Goal: Transaction & Acquisition: Download file/media

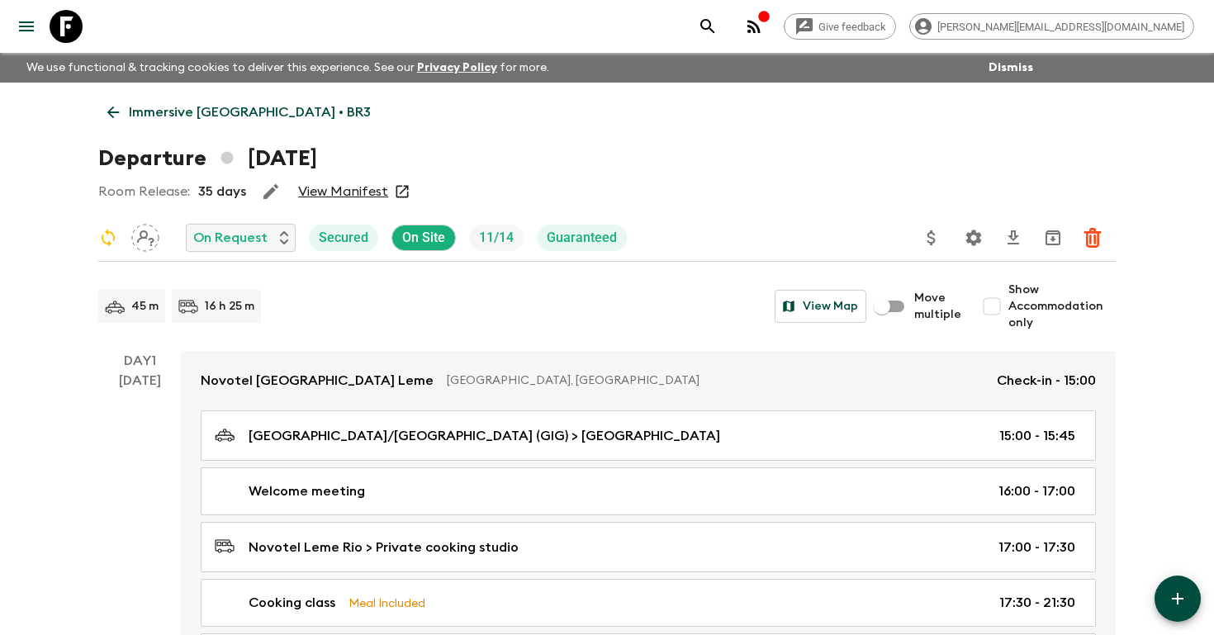
click at [718, 17] on icon "search adventures" at bounding box center [708, 27] width 20 height 20
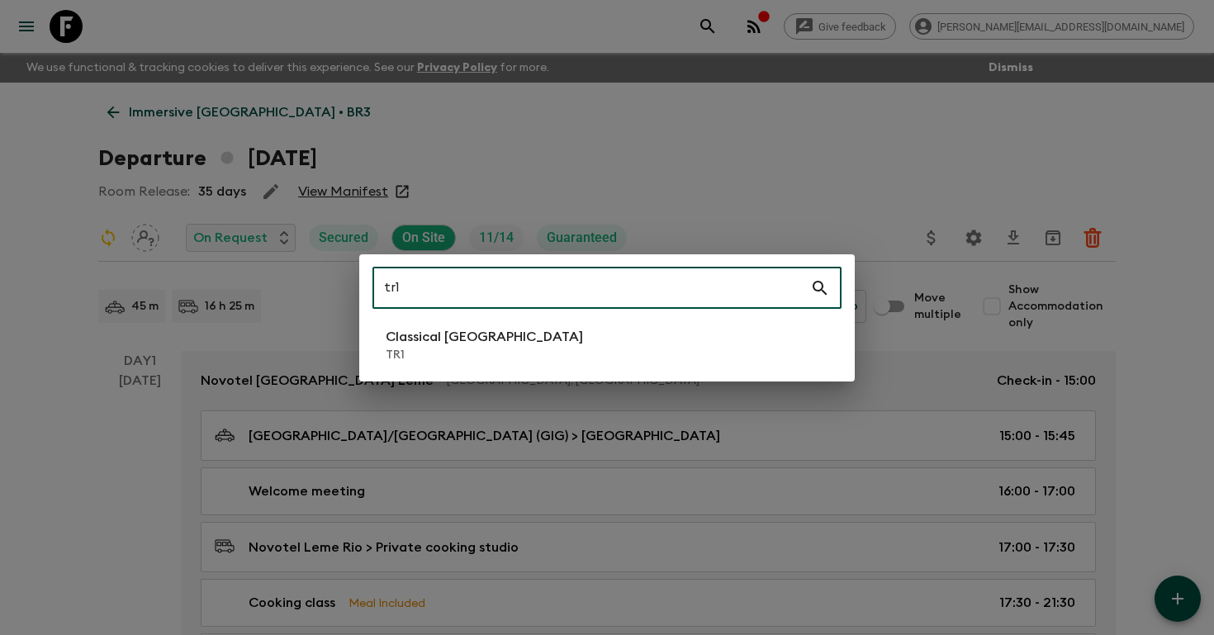
type input "tr1"
click at [468, 347] on p "TR1" at bounding box center [484, 355] width 197 height 17
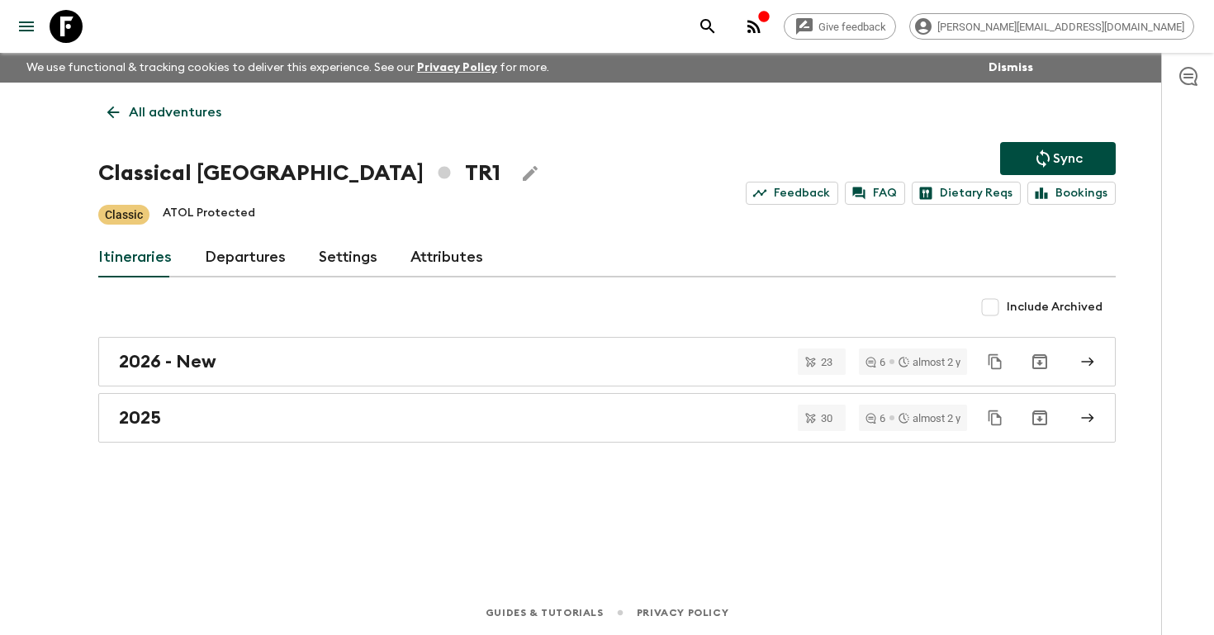
click at [233, 254] on link "Departures" at bounding box center [245, 258] width 81 height 40
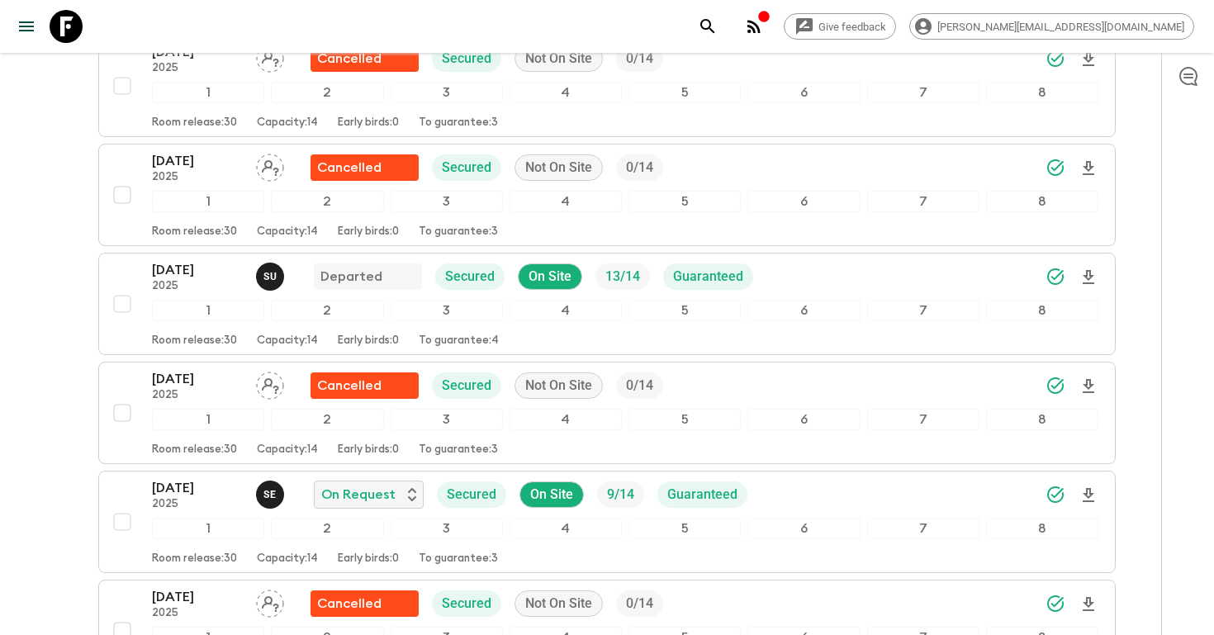
scroll to position [3242, 0]
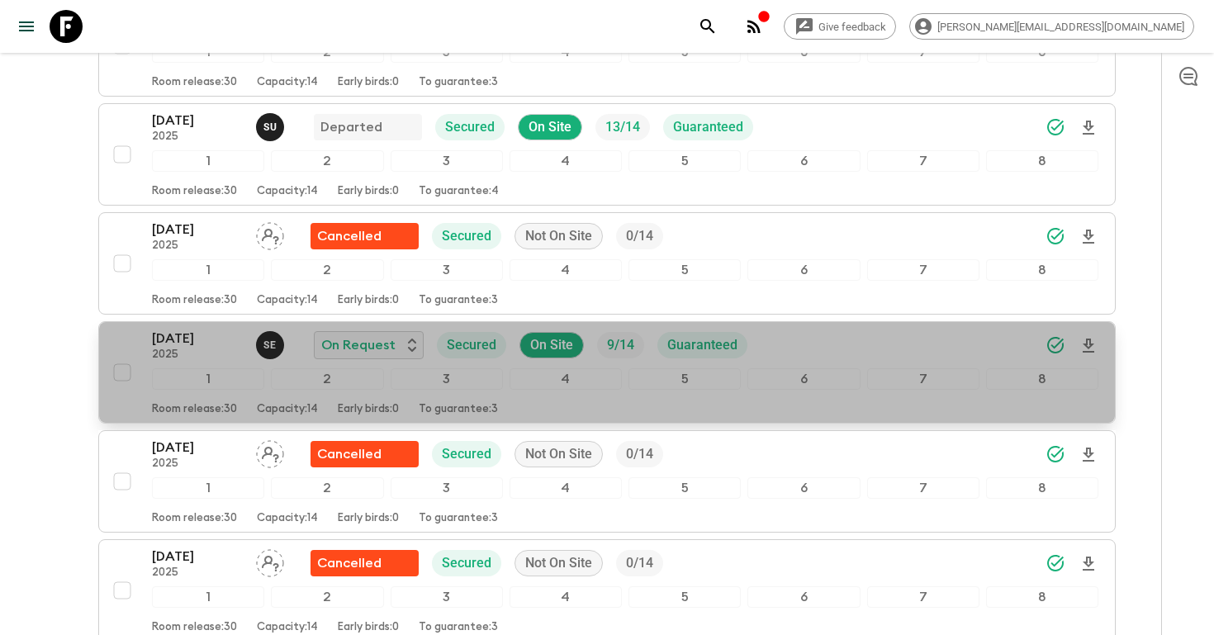
click at [183, 347] on p "[DATE]" at bounding box center [197, 339] width 91 height 20
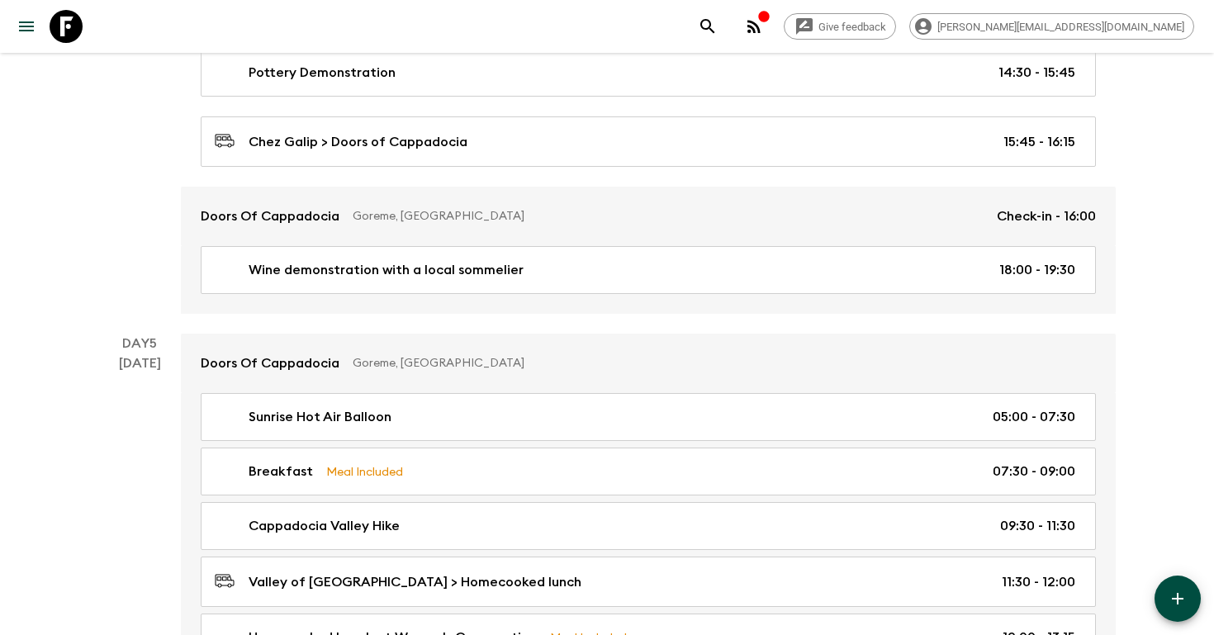
scroll to position [1893, 0]
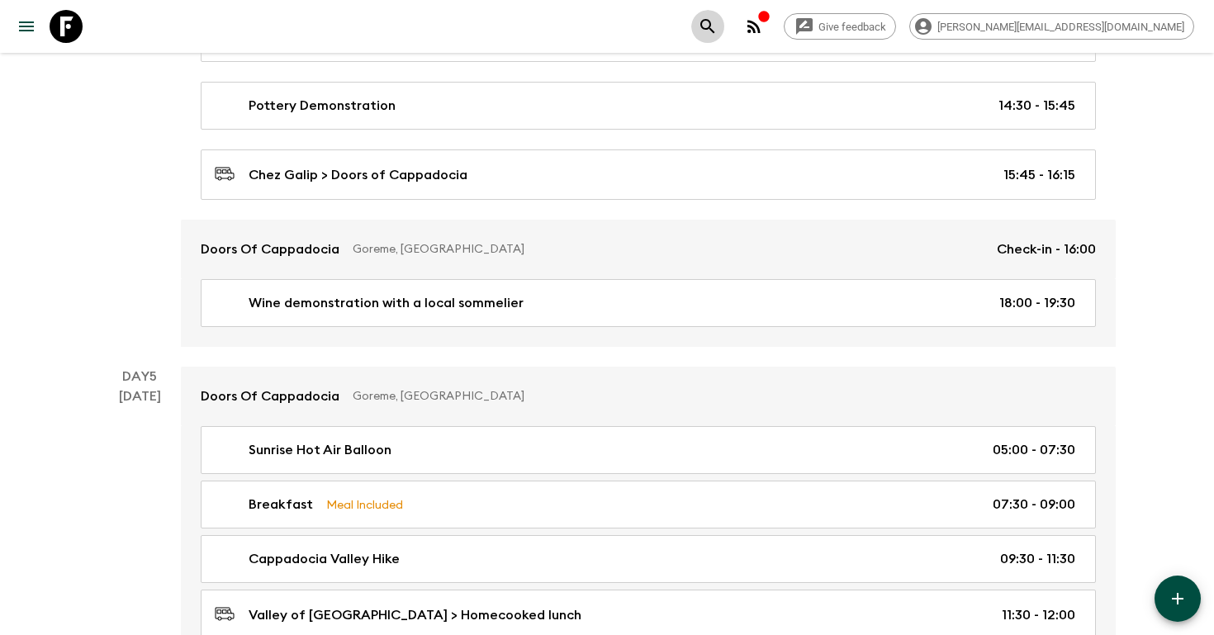
click at [714, 26] on icon "search adventures" at bounding box center [707, 26] width 14 height 14
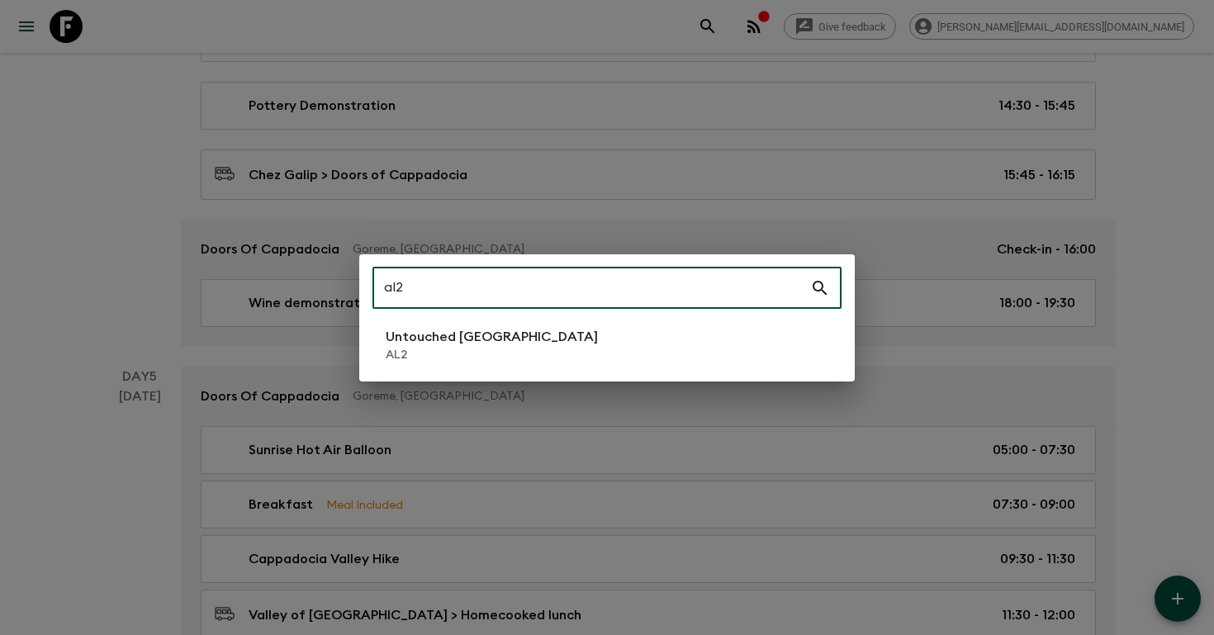
type input "al2"
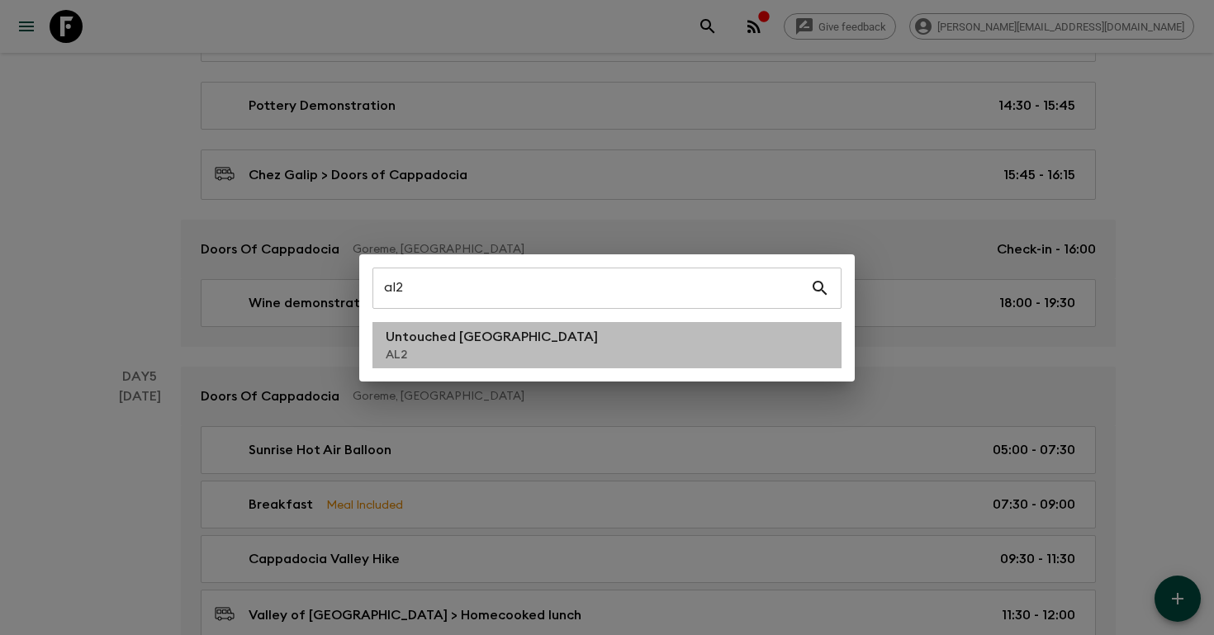
click at [508, 334] on li "Untouched [GEOGRAPHIC_DATA] AL2" at bounding box center [607, 345] width 469 height 46
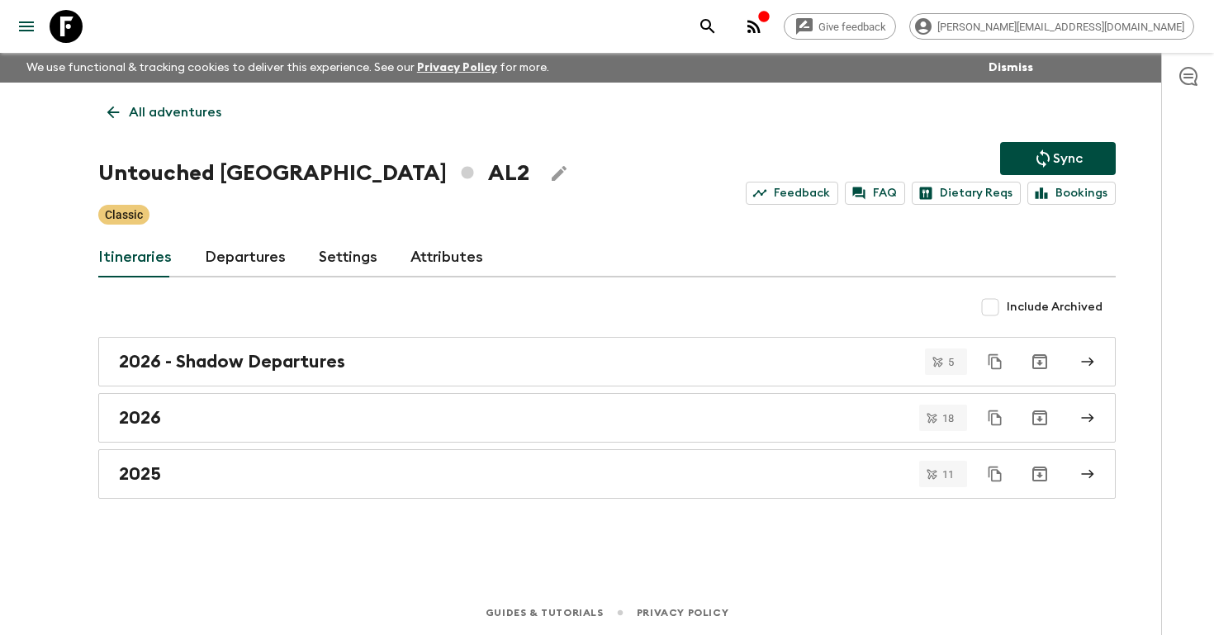
click at [151, 102] on link "All adventures" at bounding box center [164, 112] width 132 height 33
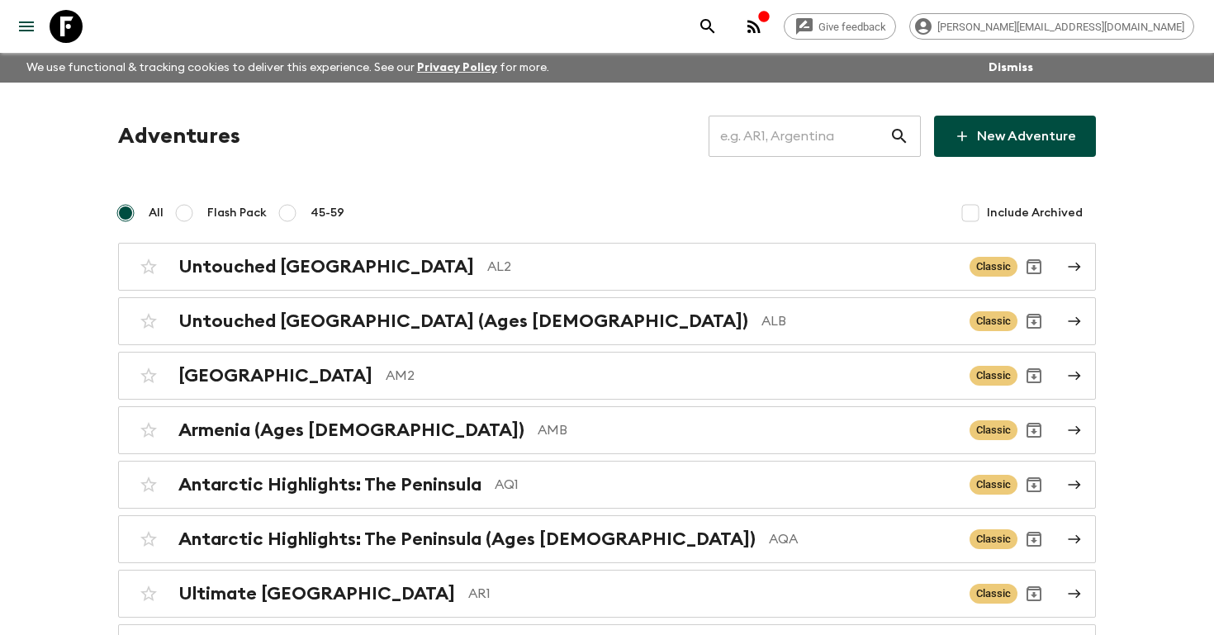
click at [833, 148] on input "text" at bounding box center [799, 136] width 181 height 46
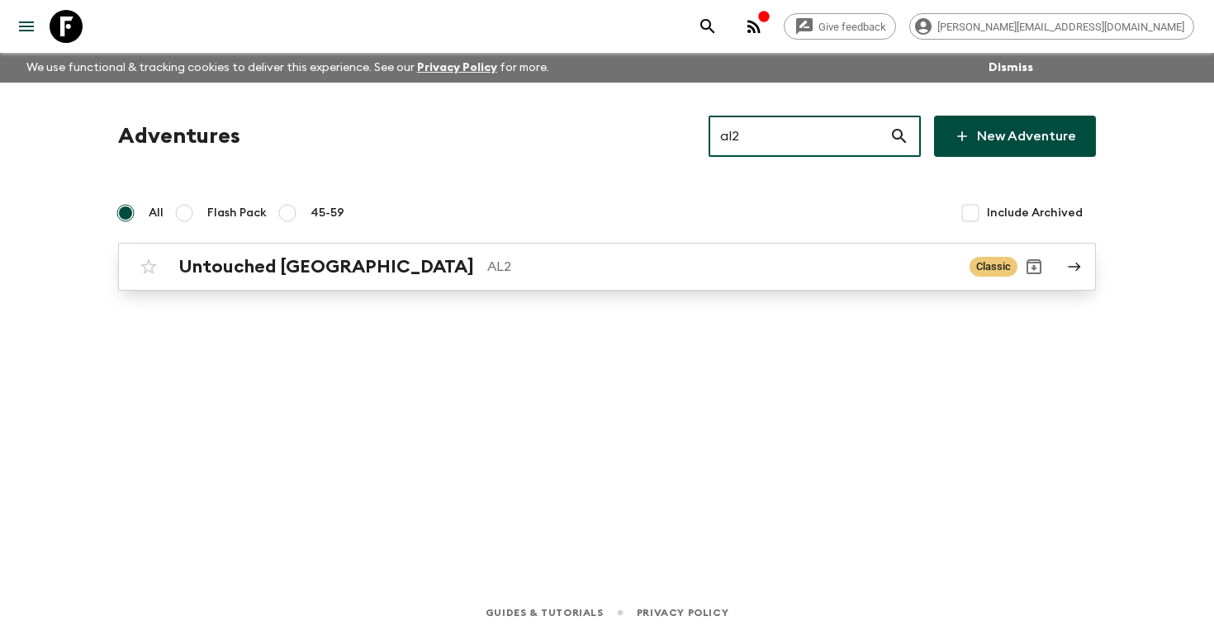
type input "al2"
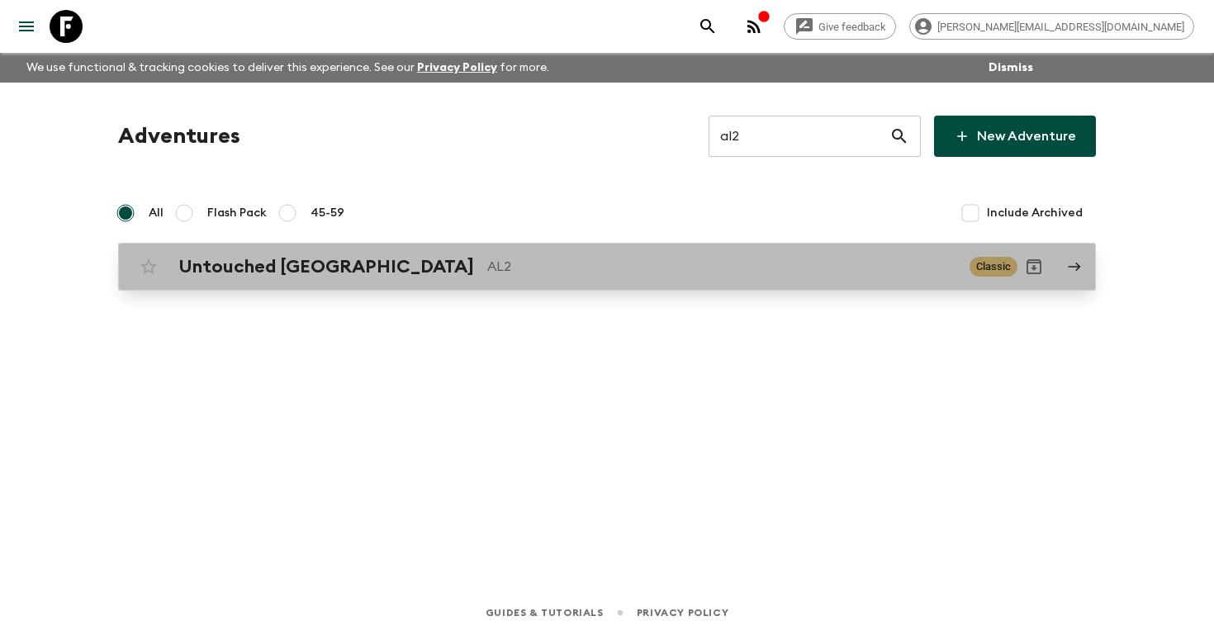
click at [324, 271] on h2 "Untouched [GEOGRAPHIC_DATA]" at bounding box center [326, 266] width 296 height 21
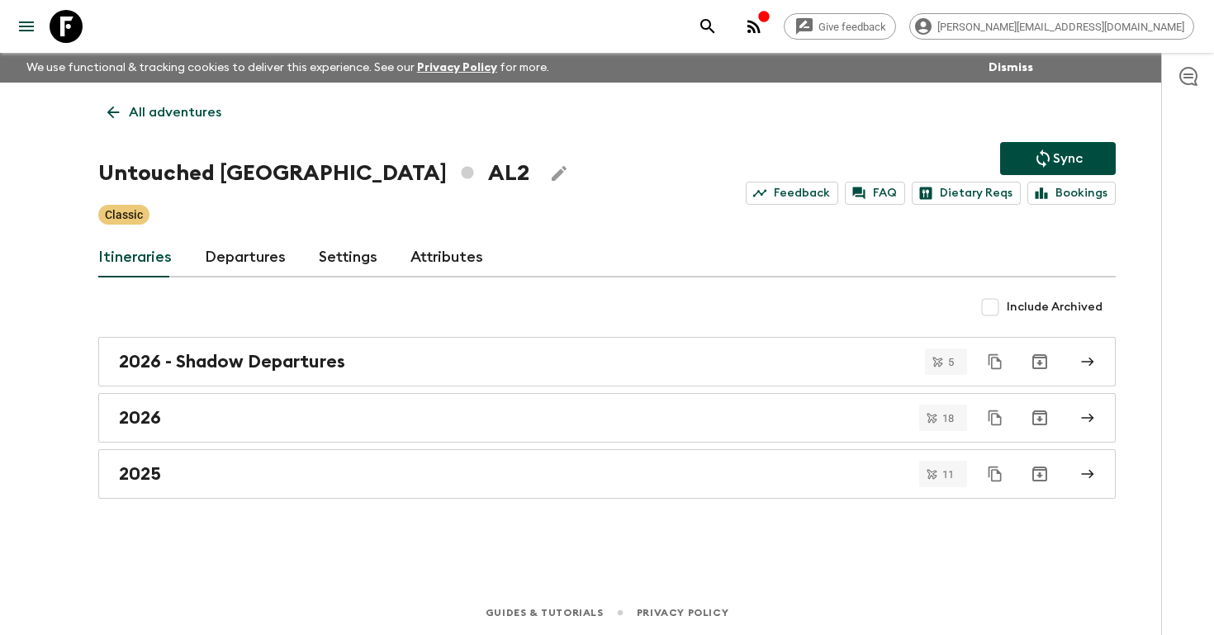
click at [246, 261] on link "Departures" at bounding box center [245, 258] width 81 height 40
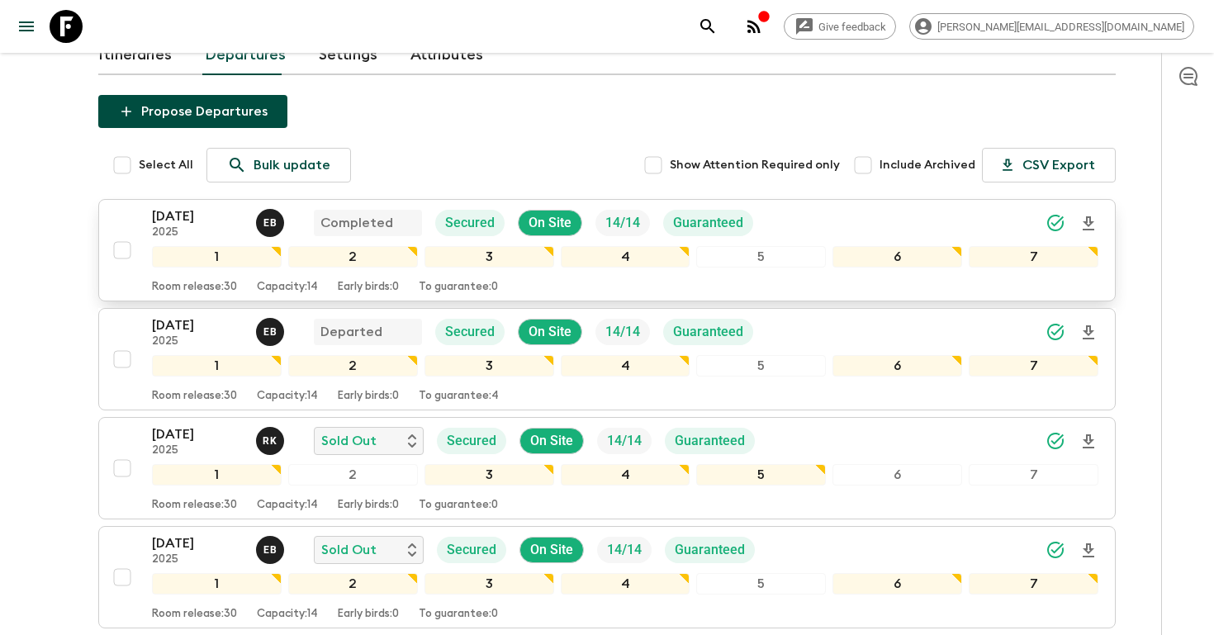
scroll to position [225, 0]
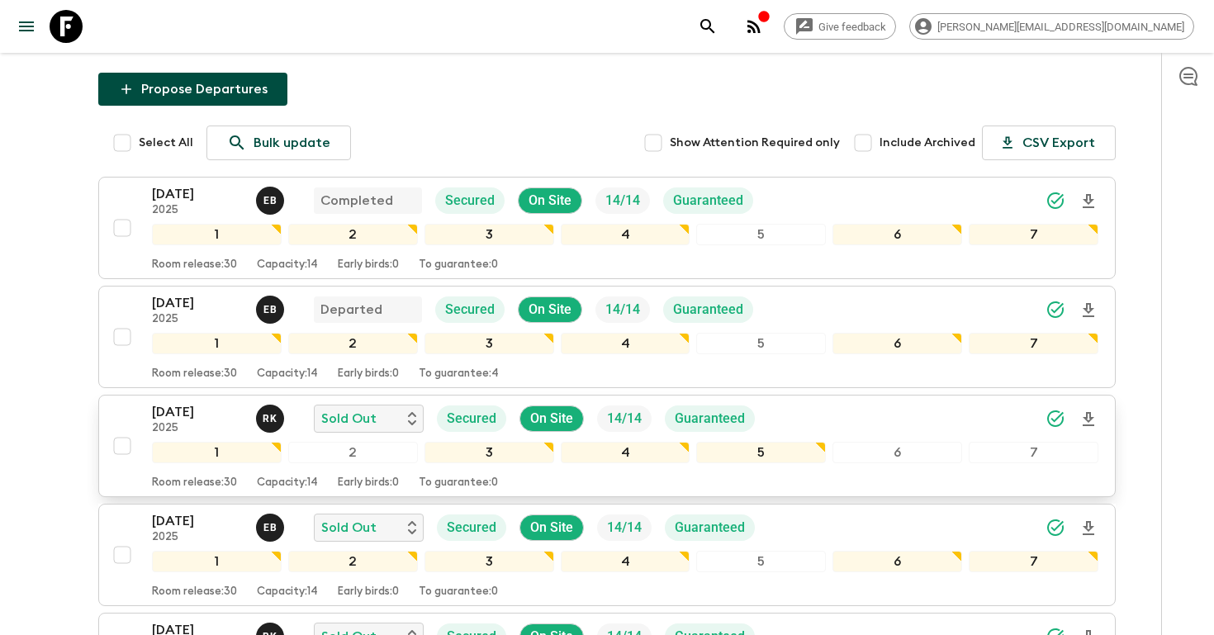
click at [191, 419] on p "[DATE]" at bounding box center [197, 412] width 91 height 20
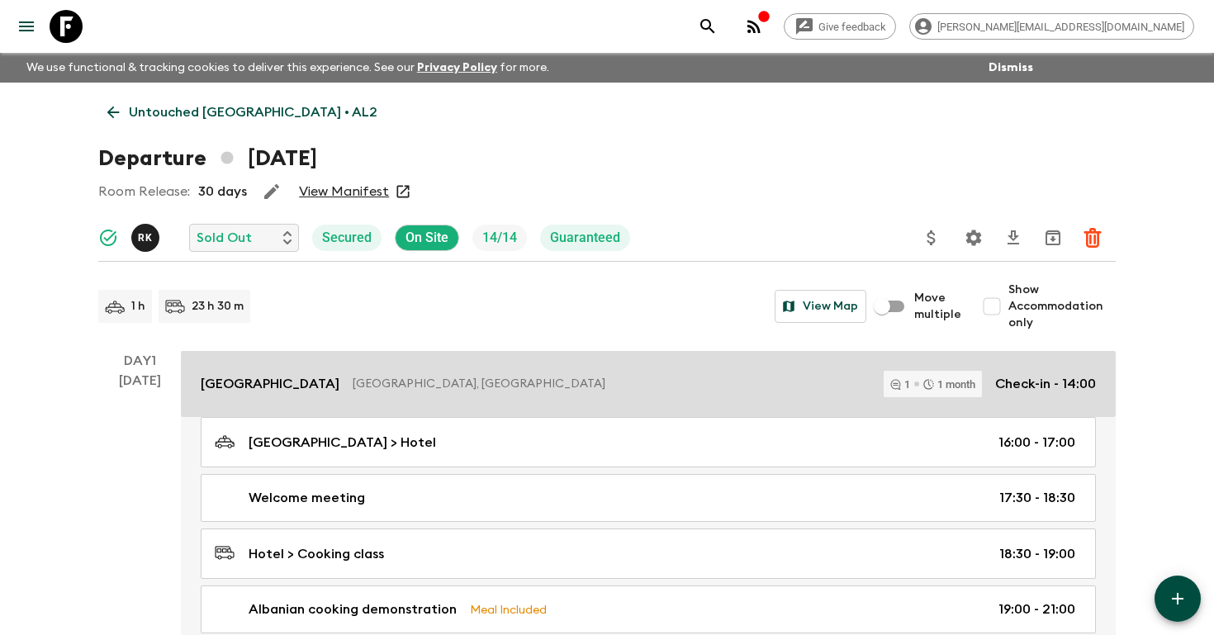
click at [306, 387] on p "[GEOGRAPHIC_DATA]" at bounding box center [270, 384] width 139 height 20
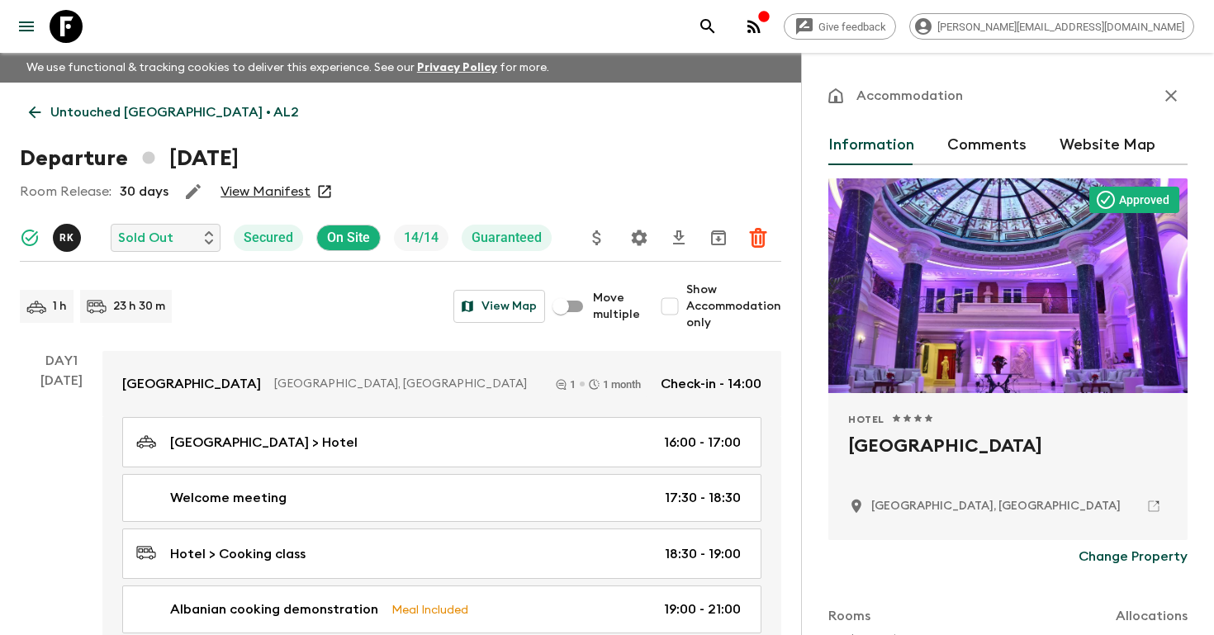
drag, startPoint x: 1042, startPoint y: 444, endPoint x: 821, endPoint y: 444, distance: 220.5
click at [820, 444] on div "Accommodation Information Comments Website Map Approved Hotel 1 Star 2 Stars 3 …" at bounding box center [1007, 370] width 413 height 635
copy h2 "[GEOGRAPHIC_DATA]"
click at [718, 23] on icon "search adventures" at bounding box center [708, 27] width 20 height 20
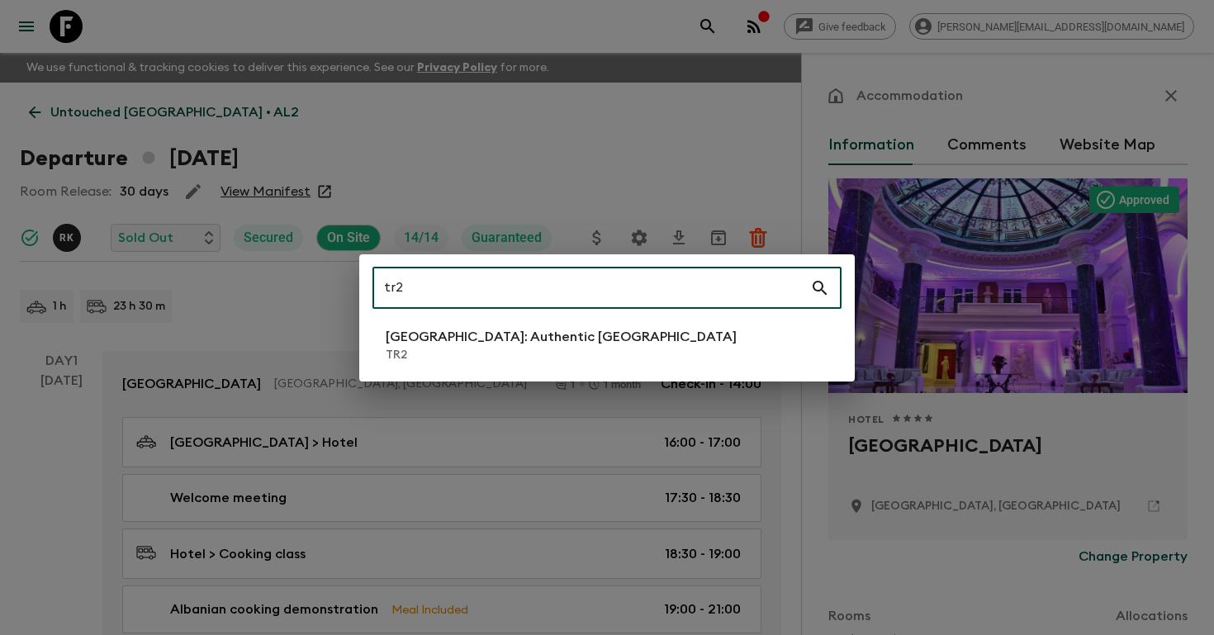
type input "tr2"
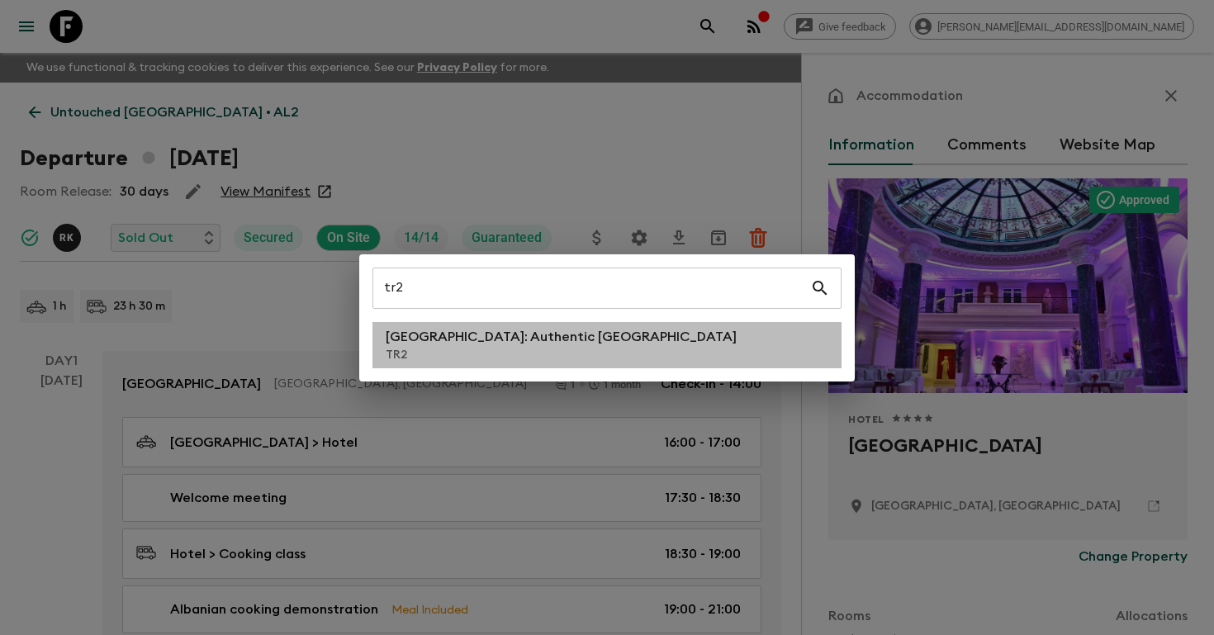
click at [491, 348] on p "TR2" at bounding box center [561, 355] width 351 height 17
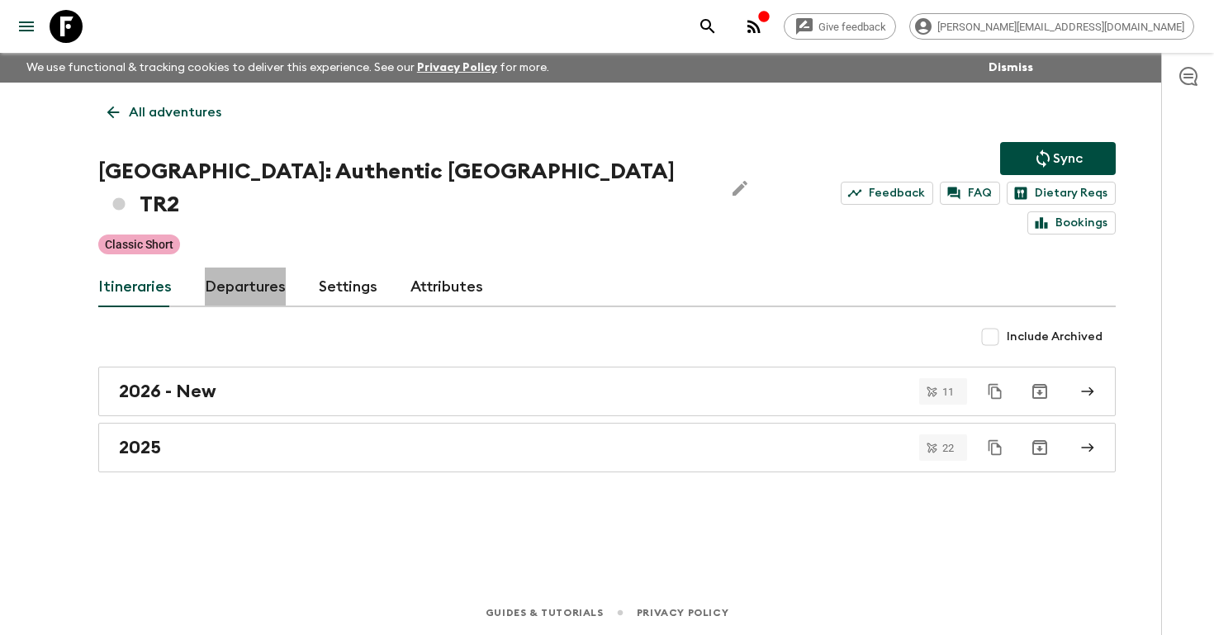
click at [251, 268] on link "Departures" at bounding box center [245, 288] width 81 height 40
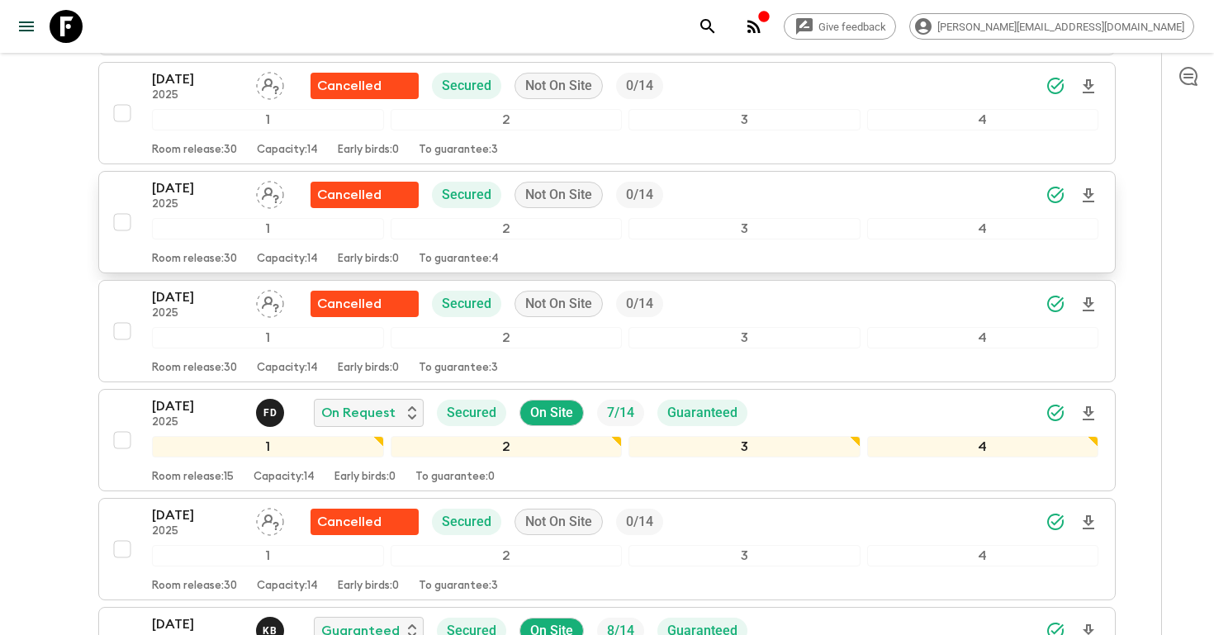
scroll to position [2055, 0]
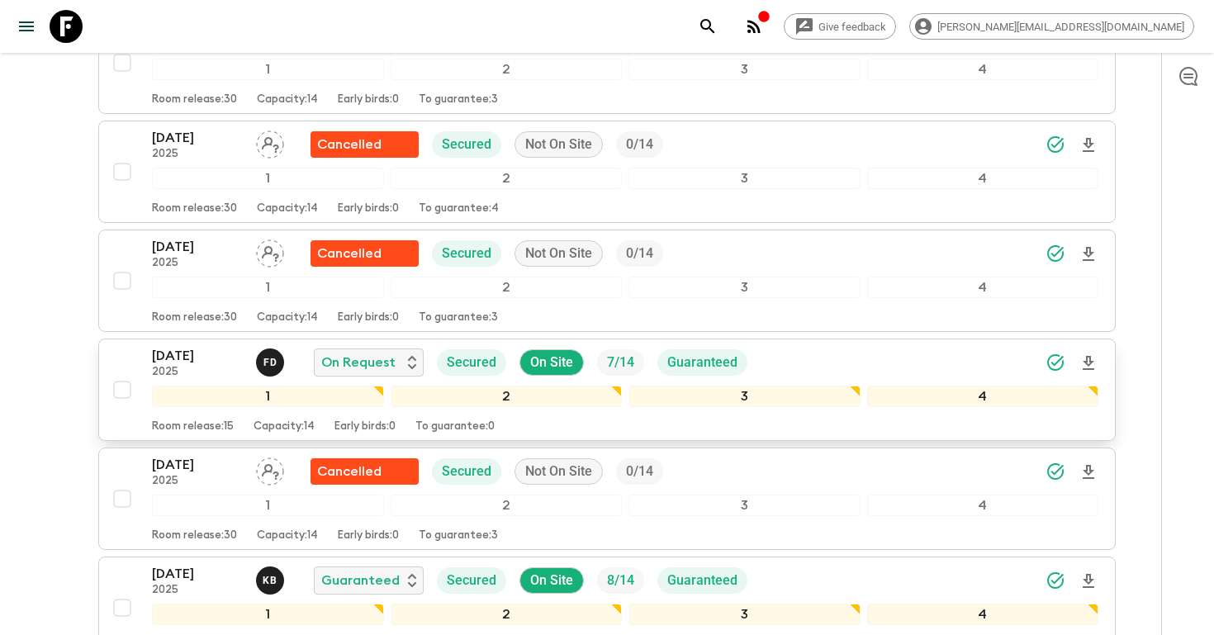
click at [1089, 354] on icon "Download Onboarding" at bounding box center [1089, 364] width 20 height 20
